Goal: Information Seeking & Learning: Learn about a topic

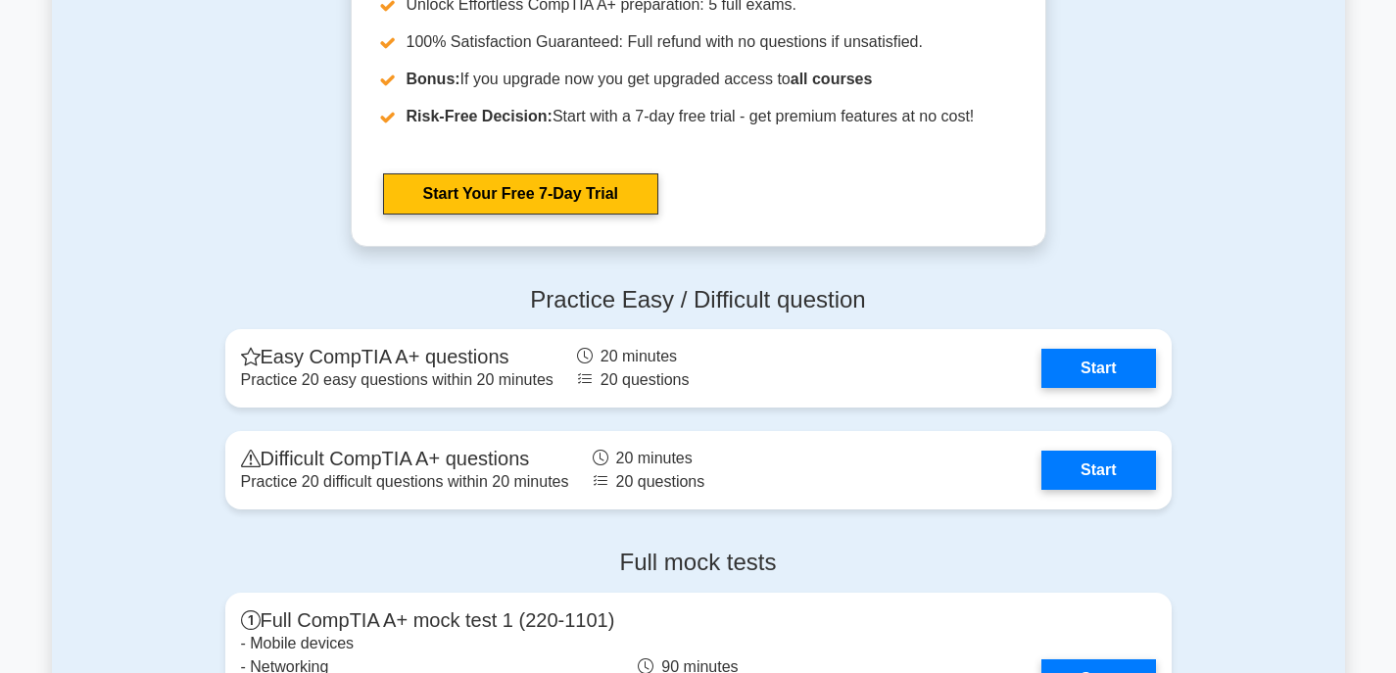
scroll to position [3724, 0]
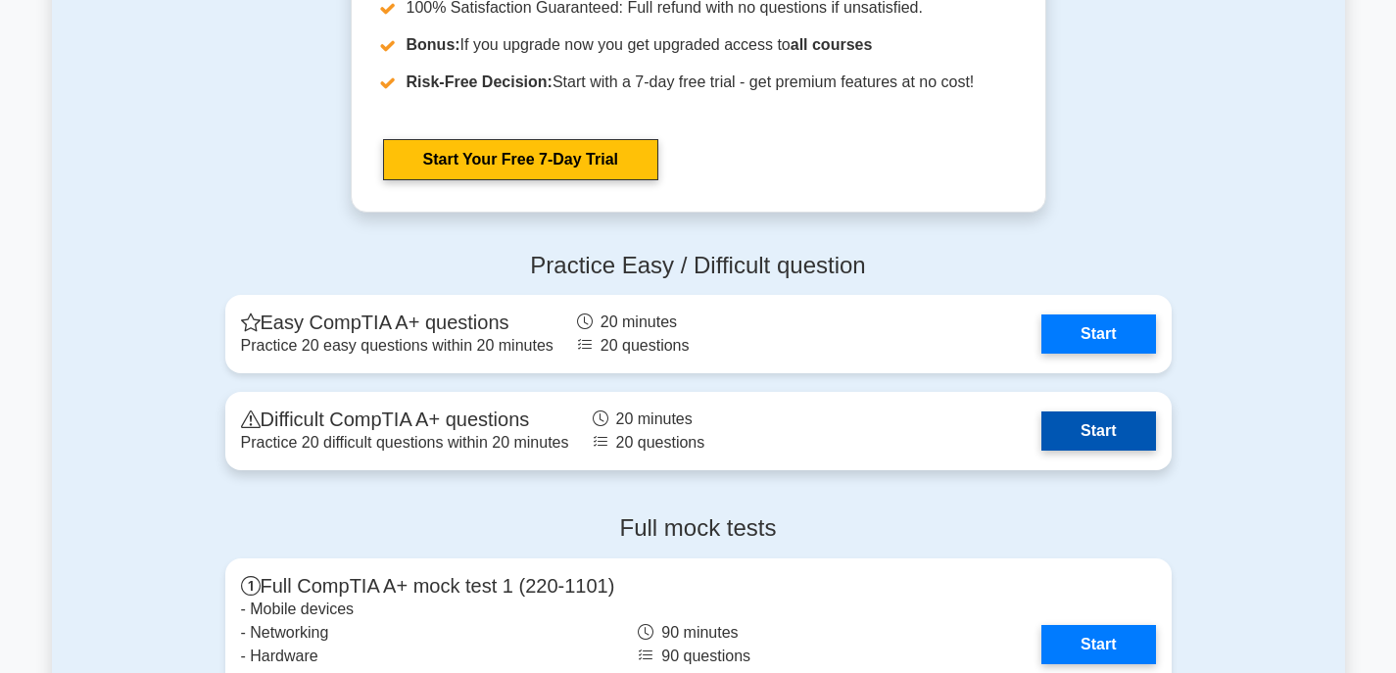
click at [1073, 427] on link "Start" at bounding box center [1099, 431] width 114 height 39
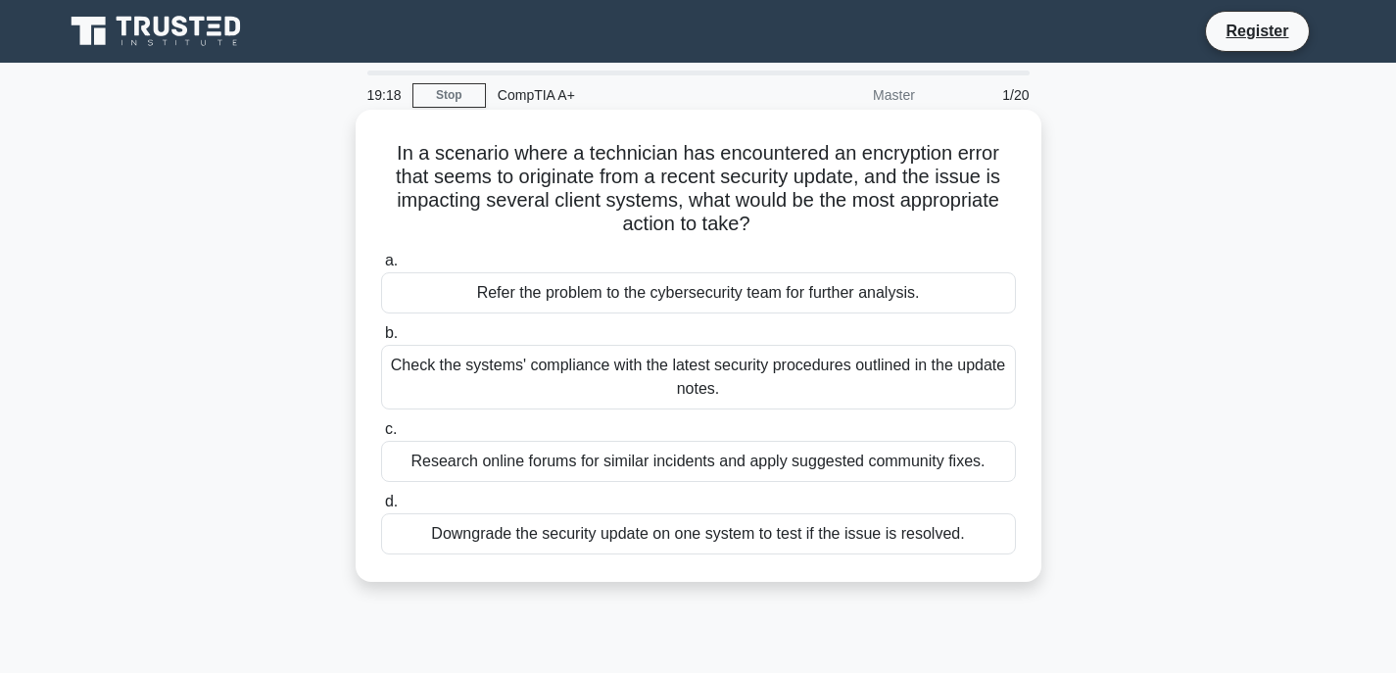
click at [648, 390] on div "Check the systems' compliance with the latest security procedures outlined in t…" at bounding box center [698, 377] width 635 height 65
click at [381, 340] on input "b. Check the systems' compliance with the latest security procedures outlined i…" at bounding box center [381, 333] width 0 height 13
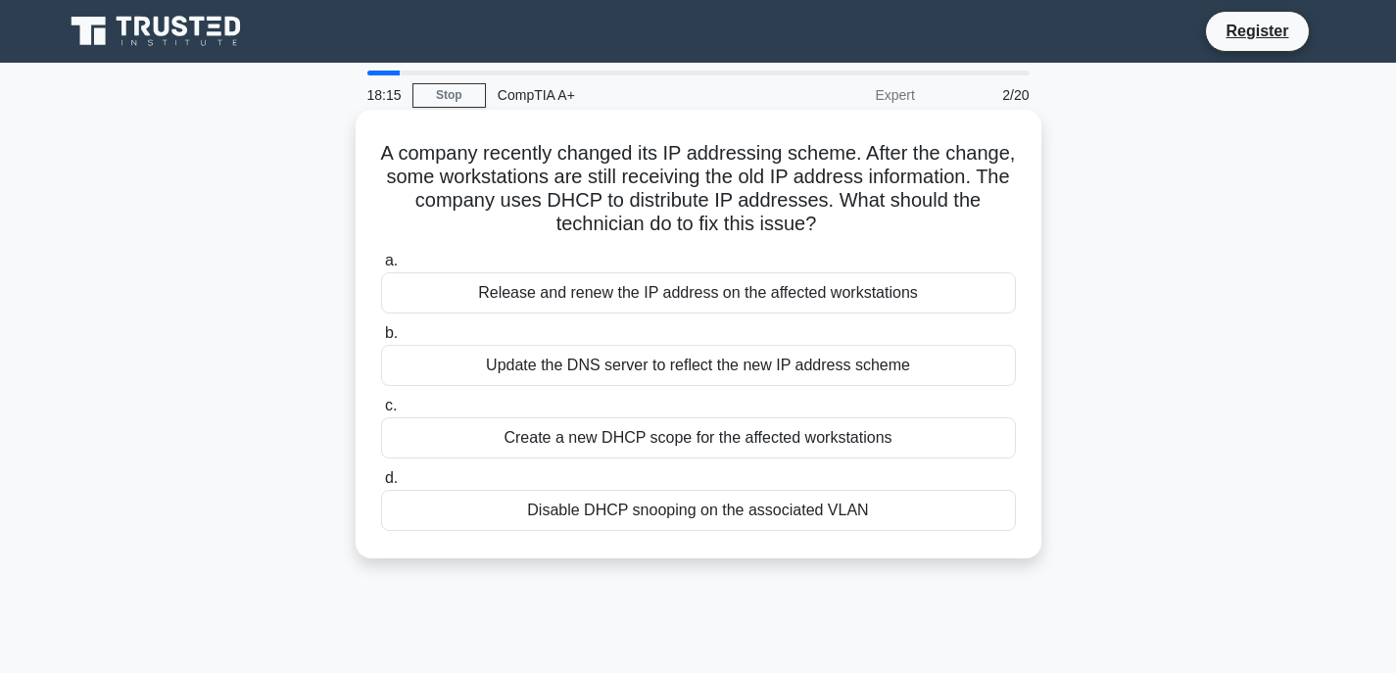
click at [789, 365] on div "Update the DNS server to reflect the new IP address scheme" at bounding box center [698, 365] width 635 height 41
click at [381, 340] on input "b. Update the DNS server to reflect the new IP address scheme" at bounding box center [381, 333] width 0 height 13
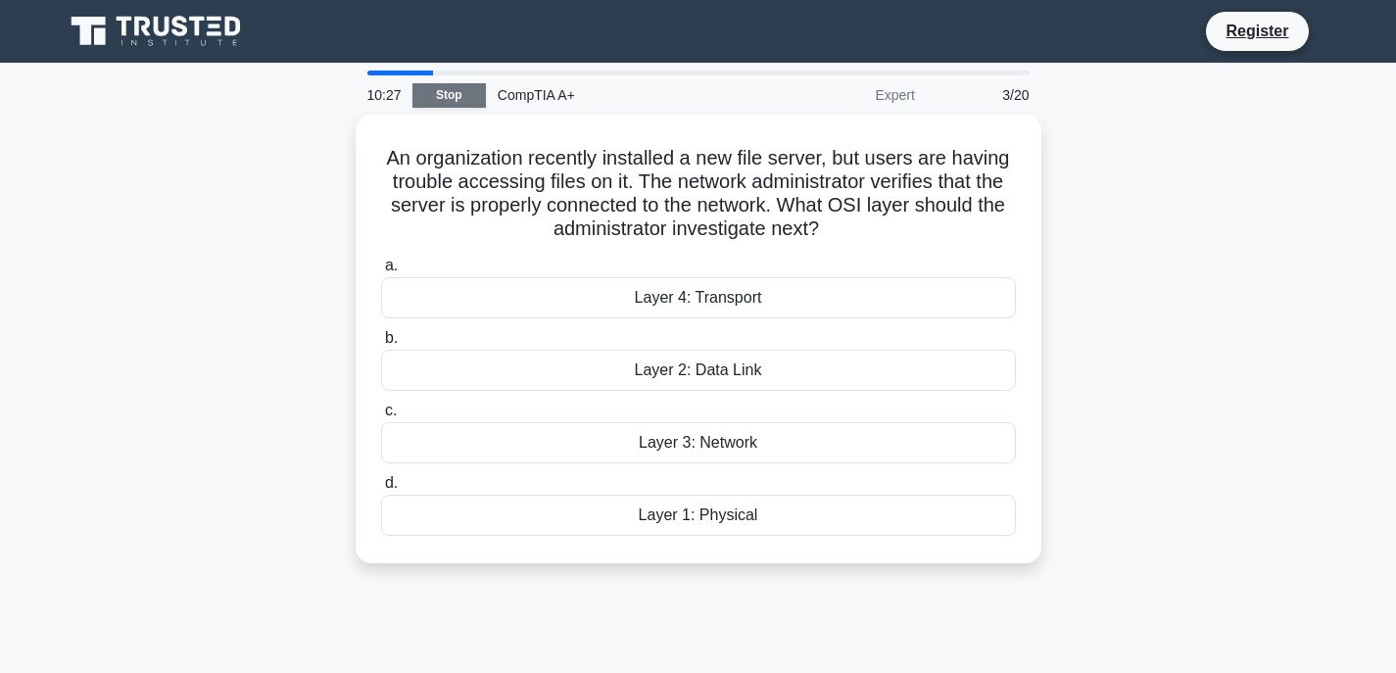
click at [438, 101] on link "Stop" at bounding box center [449, 95] width 73 height 24
